Goal: Task Accomplishment & Management: Complete application form

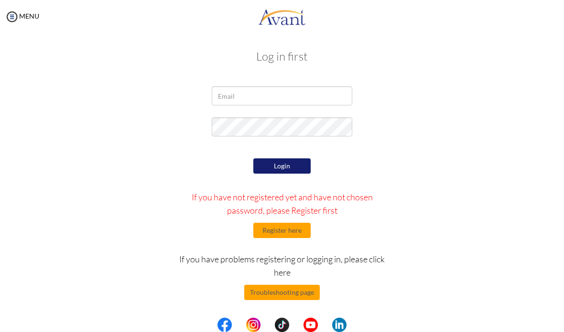
scroll to position [2, 0]
click at [289, 292] on button "Troubleshooting page" at bounding box center [281, 292] width 75 height 15
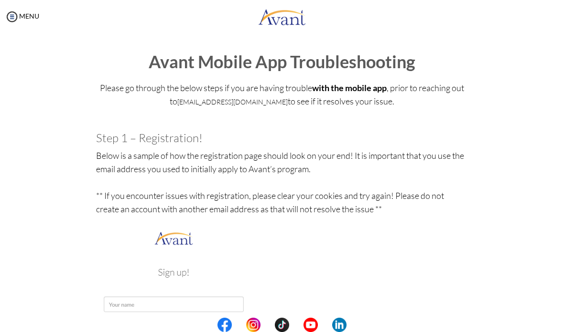
scroll to position [32, 0]
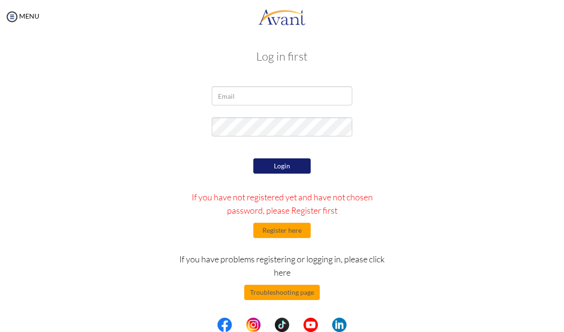
scroll to position [2, 0]
click at [286, 95] on input "email" at bounding box center [282, 95] width 140 height 19
type input "[EMAIL_ADDRESS][DOMAIN_NAME]"
click at [265, 226] on button "Register here" at bounding box center [281, 230] width 57 height 15
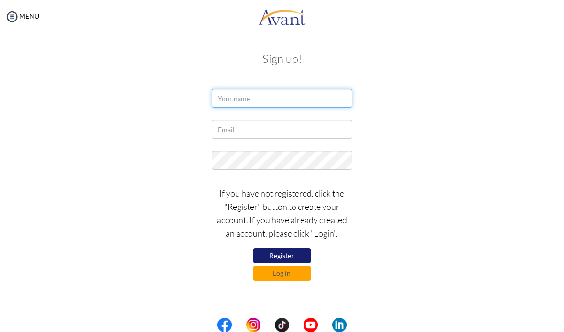
click at [317, 97] on input "text" at bounding box center [282, 98] width 140 height 19
type input "[EMAIL_ADDRESS][DOMAIN_NAME]"
click at [330, 103] on input "jenzytongol@gmail.com" at bounding box center [282, 98] width 140 height 19
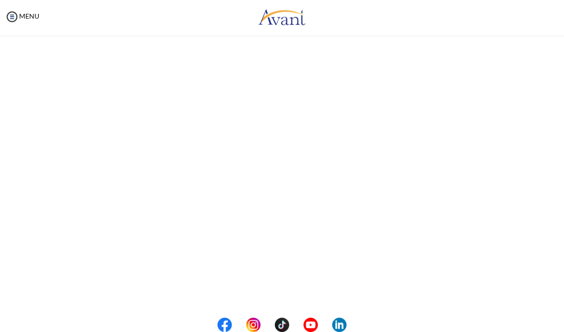
type input "jenzytongol@gmail.co"
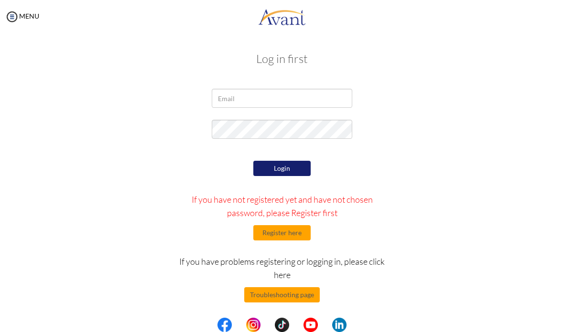
click at [298, 239] on button "Register here" at bounding box center [281, 232] width 57 height 15
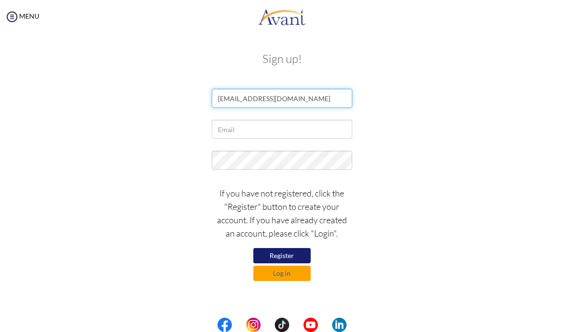
click at [323, 97] on input "jenzytongol@gmail.co" at bounding box center [282, 98] width 140 height 19
type input "j"
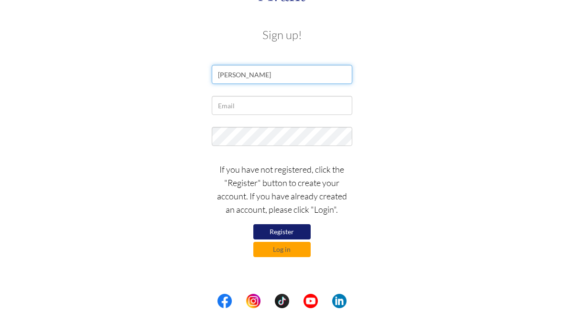
type input "Jenz Rikka Tongol"
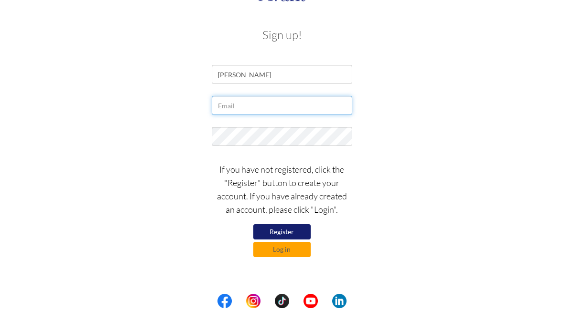
click at [221, 120] on input "text" at bounding box center [282, 129] width 140 height 19
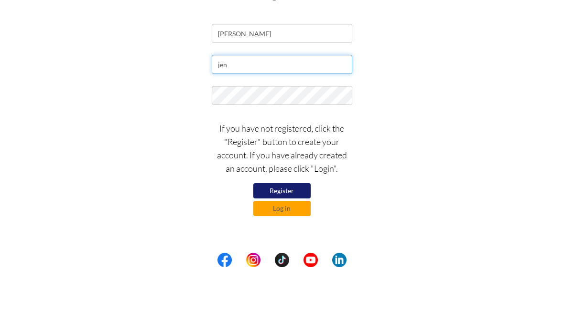
type input "jenzytongol@gmail.com"
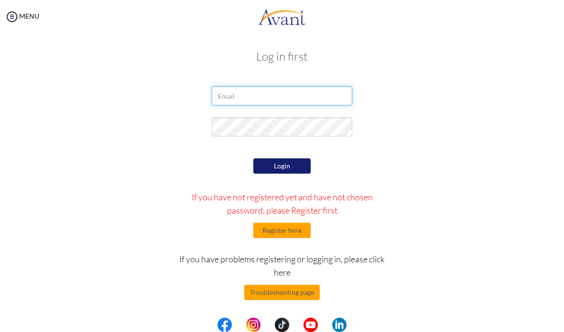
click at [320, 96] on input "email" at bounding box center [282, 95] width 140 height 19
type input "jenzytongol@gmail.com"
